Goal: Task Accomplishment & Management: Use online tool/utility

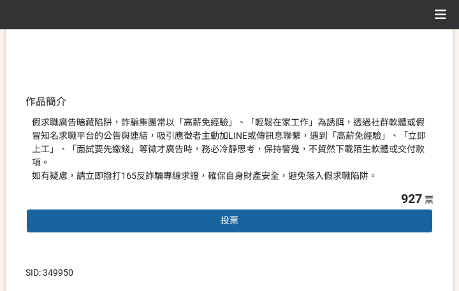
scroll to position [319, 0]
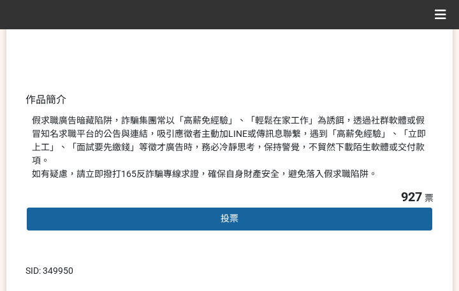
click at [261, 206] on div "投票" at bounding box center [229, 218] width 408 height 25
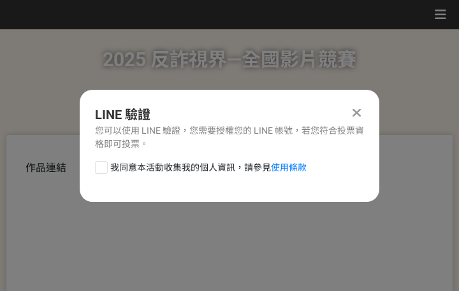
click at [186, 161] on span "我同意本活動收集我的個人資訊，請參見 使用條款" at bounding box center [208, 167] width 196 height 13
click at [104, 163] on input "我同意本活動收集我的個人資訊，請參見 使用條款" at bounding box center [100, 167] width 8 height 8
checkbox input "false"
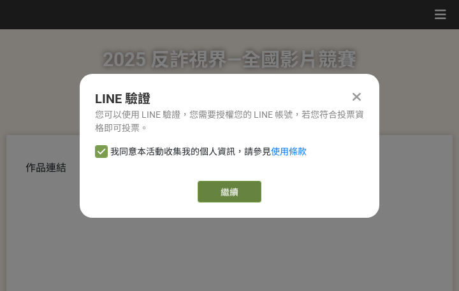
click at [217, 187] on link "繼續" at bounding box center [230, 192] width 64 height 22
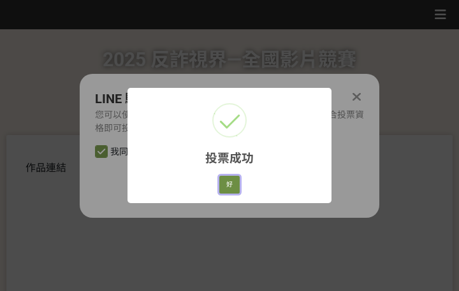
click at [226, 185] on button "好" at bounding box center [229, 185] width 20 height 18
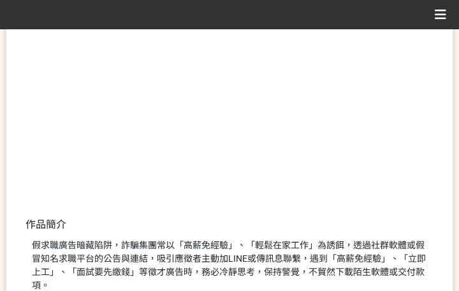
scroll to position [243, 0]
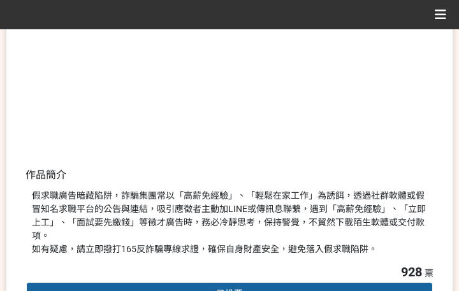
click at [319, 224] on div "假求職廣告暗藏陷阱，詐騙集團常以「高薪免經驗」、「輕鬆在家工作」為誘餌，透過社群軟體或假冒知名求職平台的公告與連結，吸引應徵者主動加LINE或傳訊息聯繫，遇到…" at bounding box center [229, 222] width 395 height 67
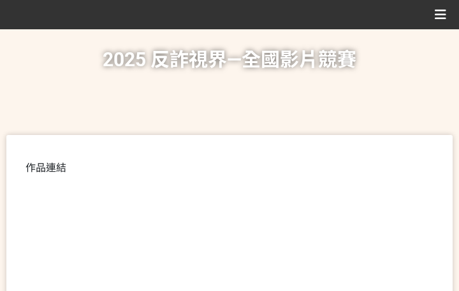
scroll to position [319, 0]
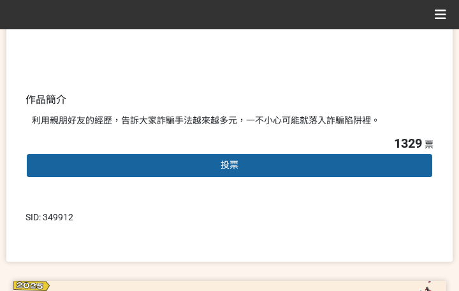
click at [246, 164] on div "投票" at bounding box center [229, 165] width 408 height 25
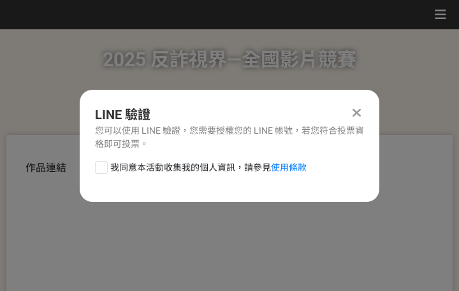
click at [198, 166] on span "我同意本活動收集我的個人資訊，請參見 使用條款" at bounding box center [208, 167] width 196 height 13
click at [104, 166] on input "我同意本活動收集我的個人資訊，請參見 使用條款" at bounding box center [100, 167] width 8 height 8
checkbox input "false"
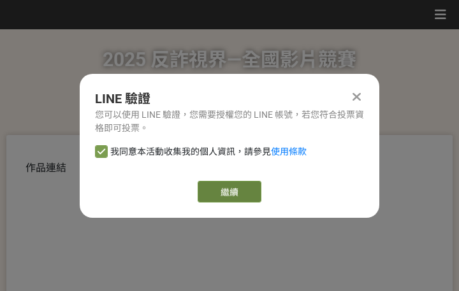
click at [238, 192] on link "繼續" at bounding box center [230, 192] width 64 height 22
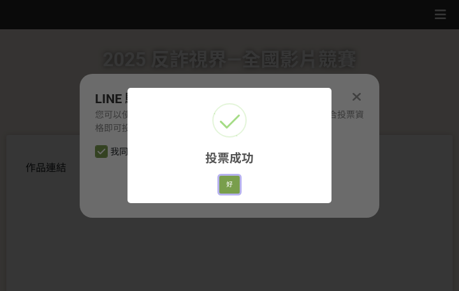
drag, startPoint x: 239, startPoint y: 185, endPoint x: 245, endPoint y: 187, distance: 6.7
click at [240, 186] on div "好 Cancel" at bounding box center [229, 185] width 24 height 22
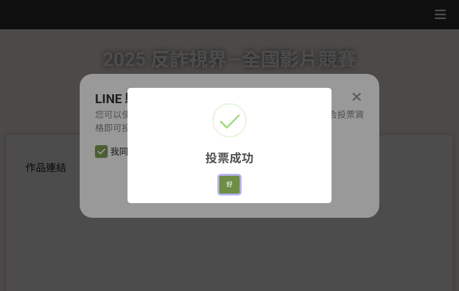
click at [231, 182] on button "好" at bounding box center [229, 185] width 20 height 18
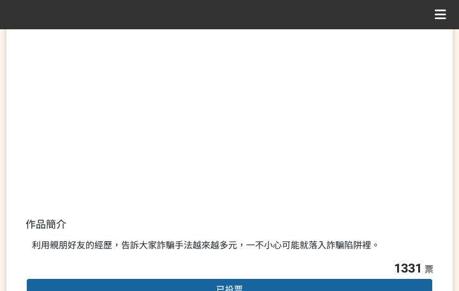
scroll to position [243, 0]
